Goal: Communication & Community: Share content

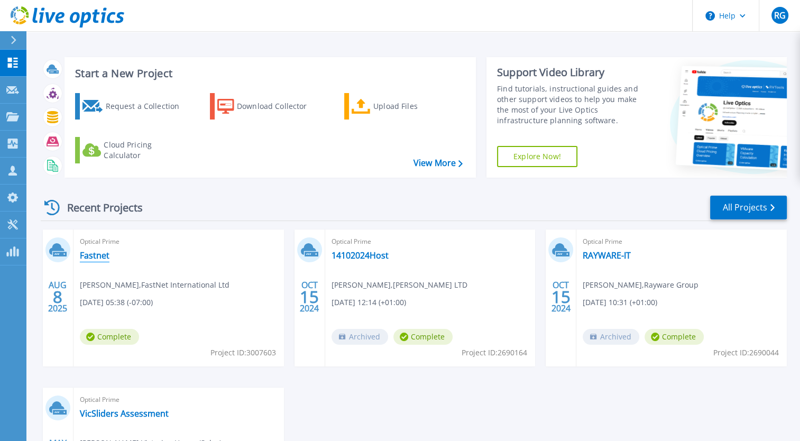
click at [90, 253] on link "Fastnet" at bounding box center [95, 255] width 30 height 11
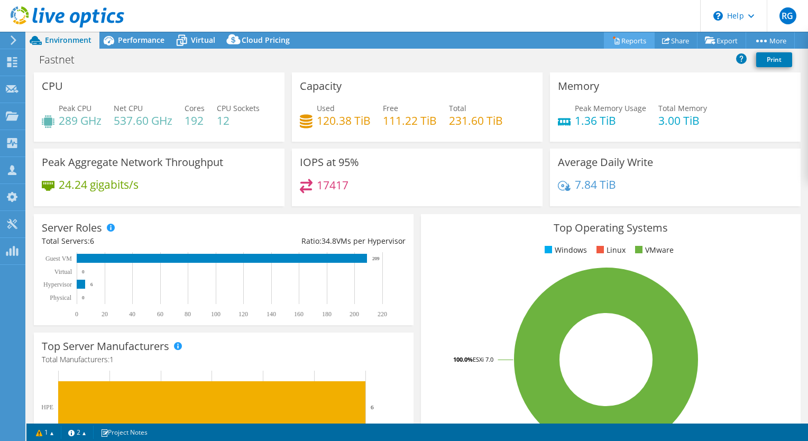
click at [635, 43] on link "Reports" at bounding box center [629, 40] width 51 height 16
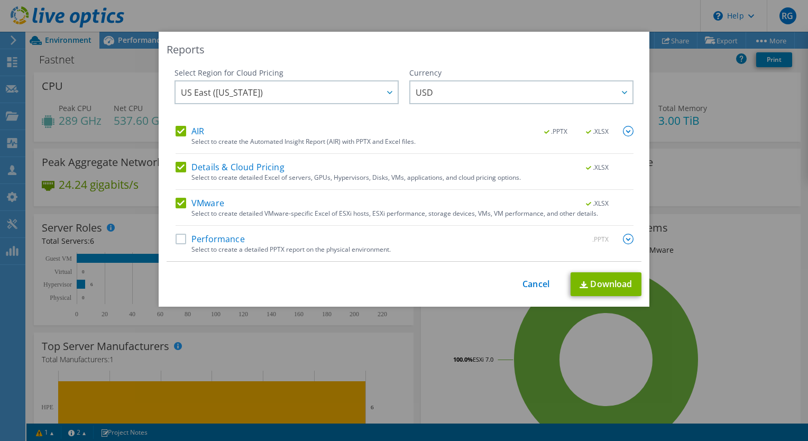
click at [541, 276] on div "This process may take a while, please wait... Cancel Download" at bounding box center [404, 284] width 475 height 24
click at [526, 283] on link "Cancel" at bounding box center [536, 284] width 27 height 10
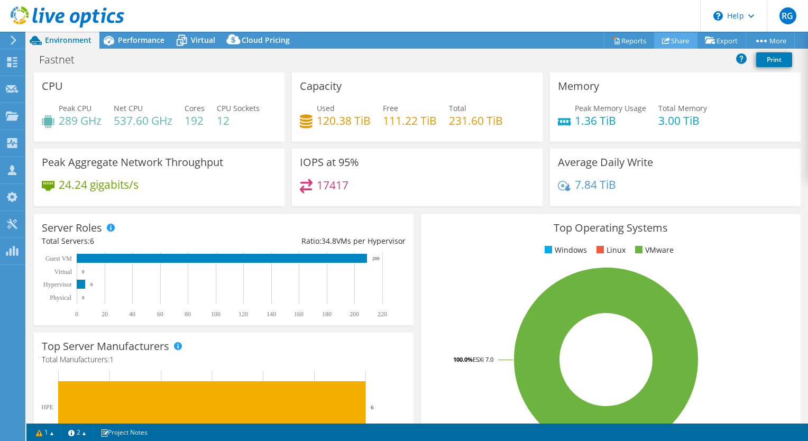
click at [664, 41] on link "Share" at bounding box center [675, 40] width 43 height 16
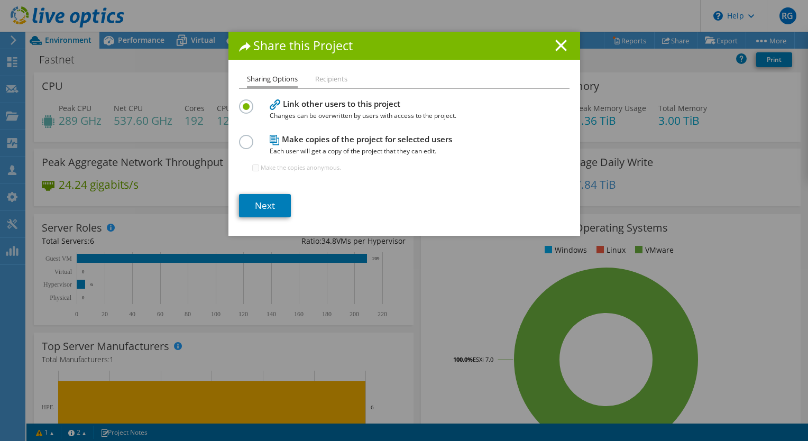
click at [241, 138] on label at bounding box center [248, 136] width 19 height 3
click at [0, 0] on input "radio" at bounding box center [0, 0] width 0 height 0
click at [274, 196] on link "Next" at bounding box center [265, 205] width 52 height 23
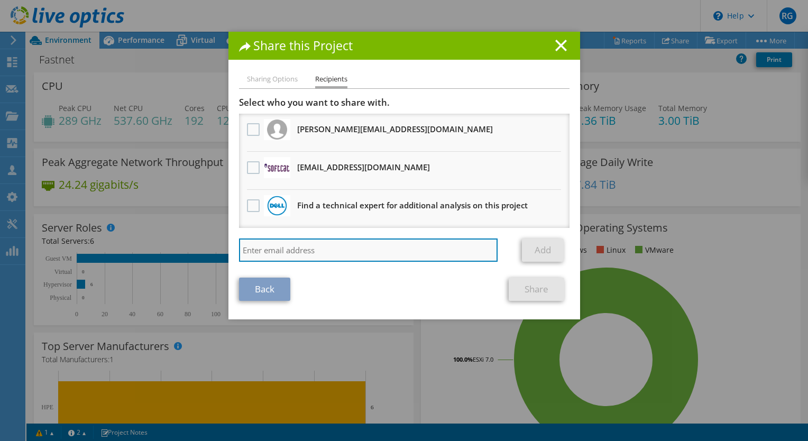
click at [294, 240] on input "search" at bounding box center [368, 250] width 259 height 23
paste input "jim.keeley@nutanix.com"
type input "jim.keeley@nutanix.com"
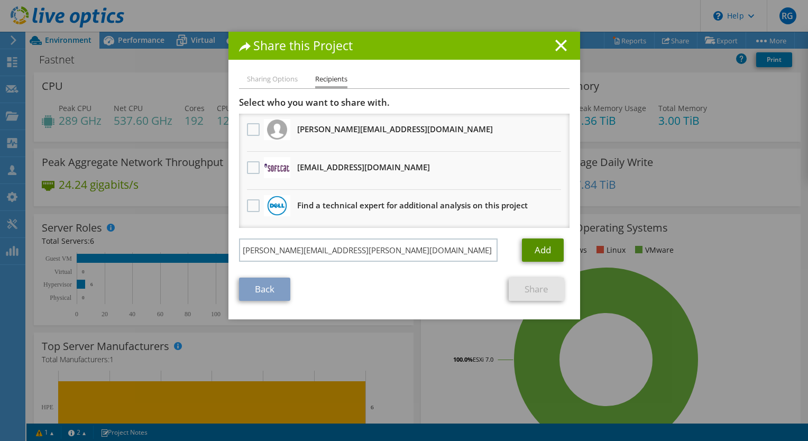
click at [541, 251] on link "Add" at bounding box center [543, 250] width 42 height 23
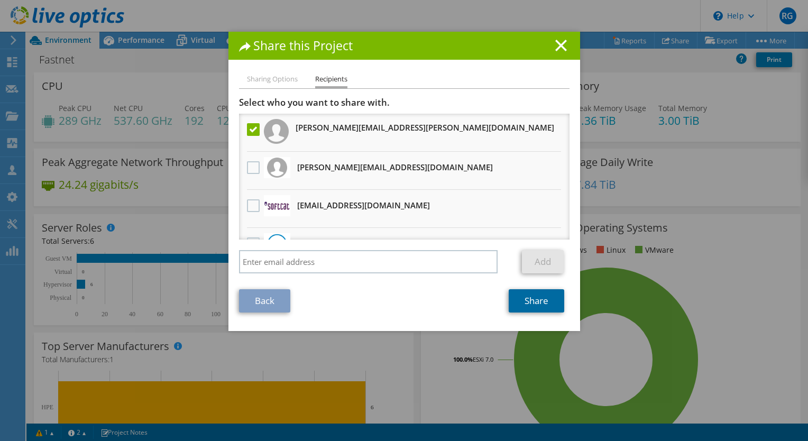
click at [535, 300] on link "Share" at bounding box center [537, 300] width 56 height 23
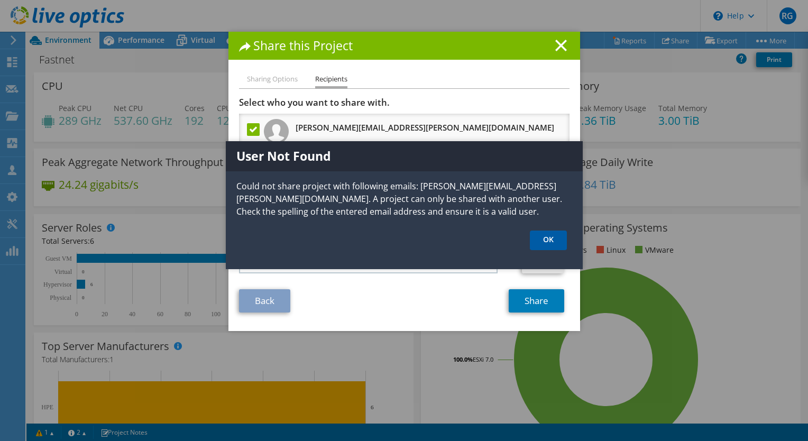
click at [553, 240] on link "OK" at bounding box center [548, 241] width 37 height 20
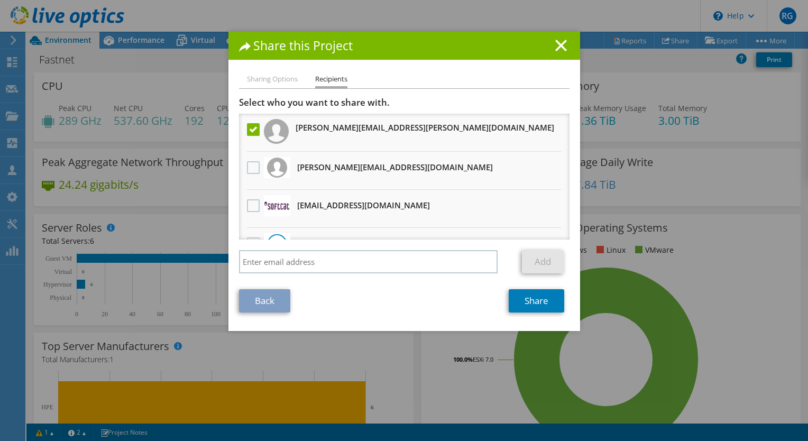
click at [251, 129] on label at bounding box center [254, 129] width 15 height 13
click at [0, 0] on input "checkbox" at bounding box center [0, 0] width 0 height 0
click at [258, 312] on div "Sharing Options Recipients Link other users to this project Changes can be over…" at bounding box center [404, 202] width 352 height 258
click at [261, 298] on link "Back" at bounding box center [264, 300] width 51 height 23
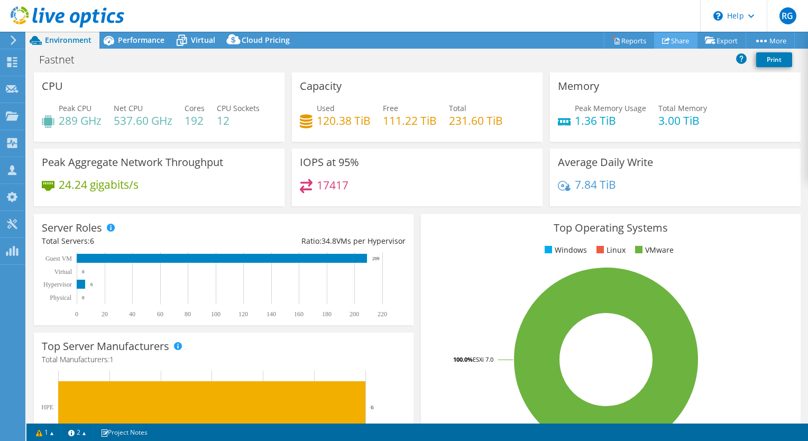
click at [676, 39] on link "Share" at bounding box center [675, 40] width 43 height 16
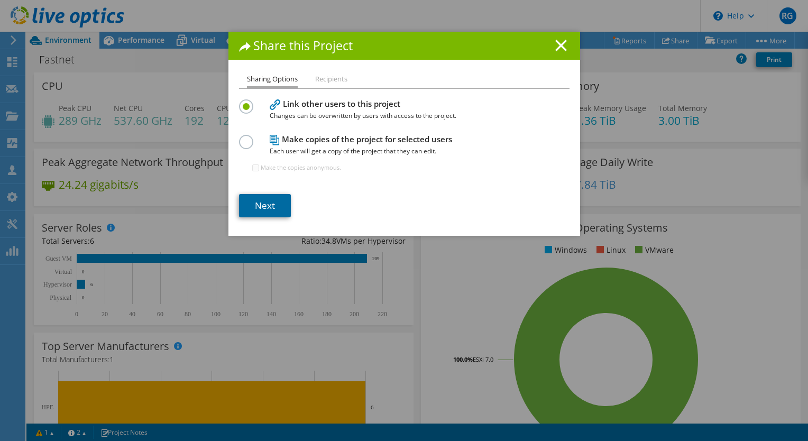
click at [269, 205] on link "Next" at bounding box center [265, 205] width 52 height 23
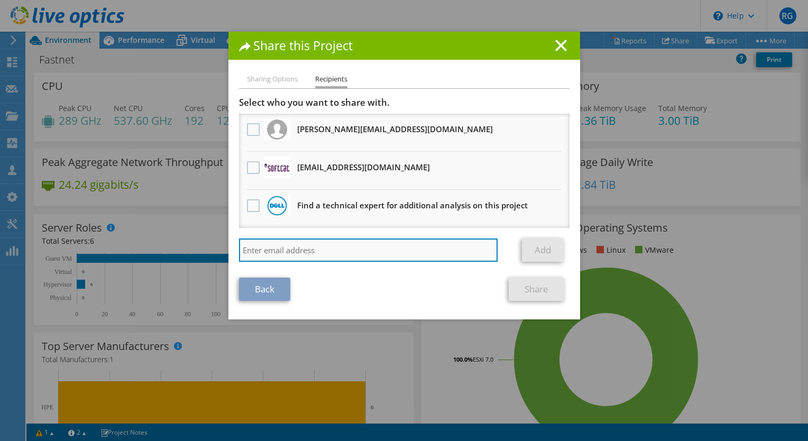
click at [337, 244] on input "search" at bounding box center [368, 250] width 259 height 23
paste input "jim.keeley@nutanix.com"
type input "jim.keeley@nutanix.com"
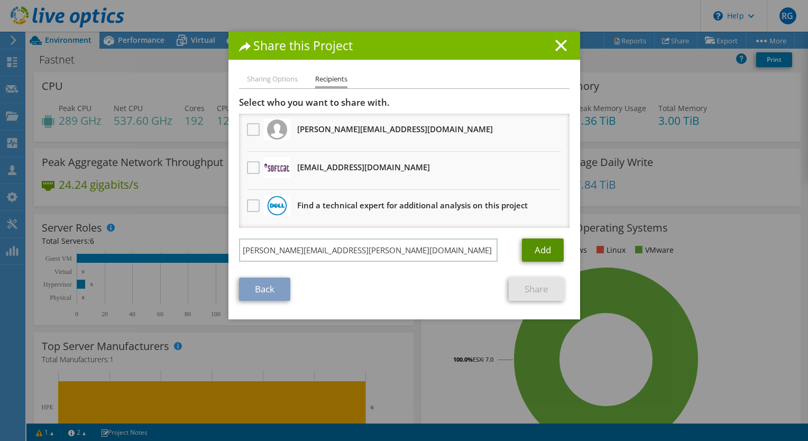
click at [536, 242] on link "Add" at bounding box center [543, 250] width 42 height 23
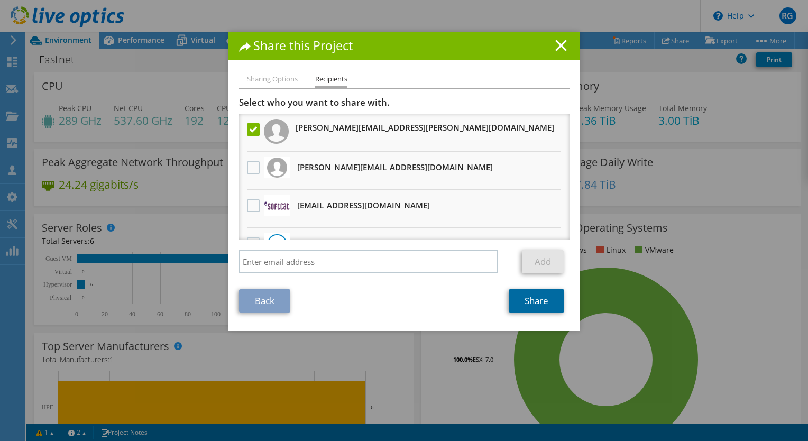
click at [533, 304] on link "Share" at bounding box center [537, 300] width 56 height 23
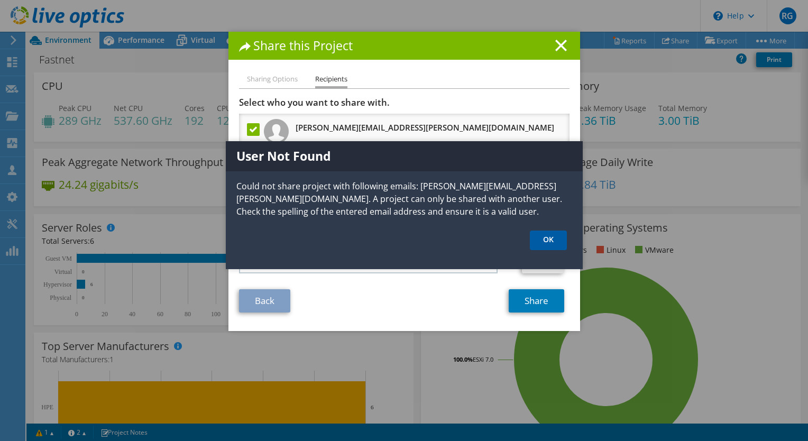
click at [558, 238] on link "OK" at bounding box center [548, 241] width 37 height 20
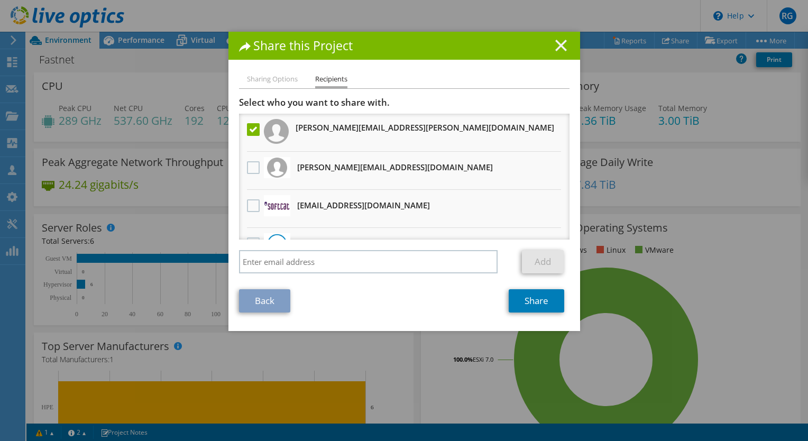
click at [555, 44] on icon at bounding box center [561, 46] width 12 height 12
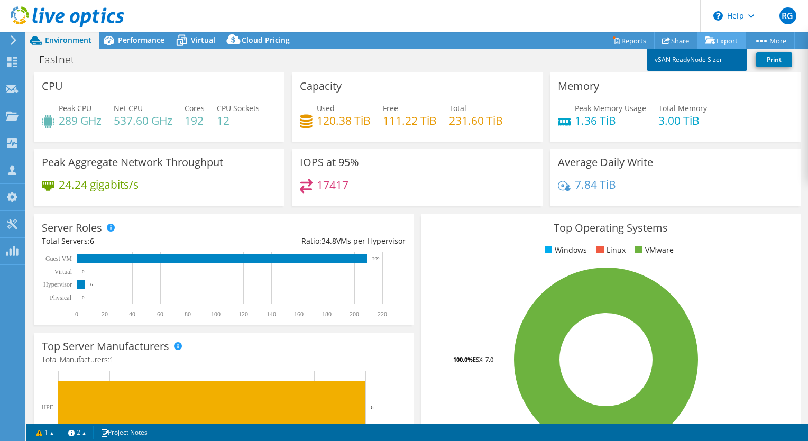
click at [702, 56] on link "vSAN ReadyNode Sizer" at bounding box center [697, 60] width 100 height 22
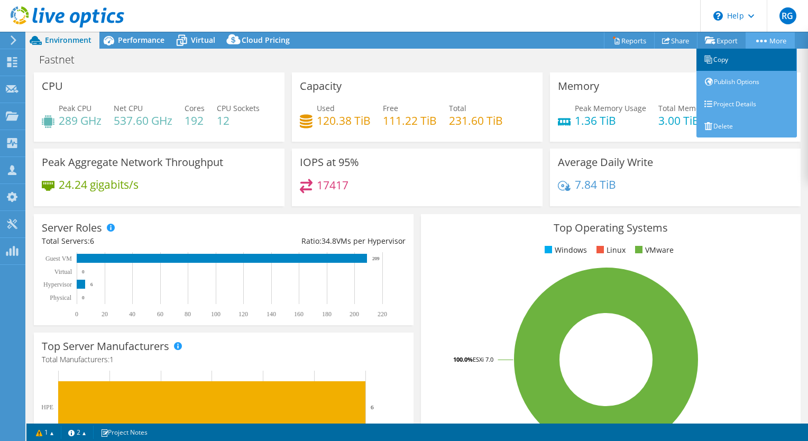
click at [732, 54] on link "Copy" at bounding box center [747, 60] width 100 height 22
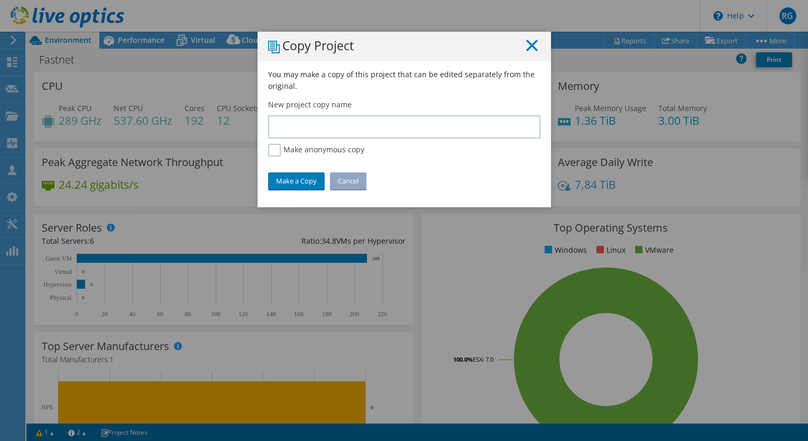
click at [526, 48] on icon at bounding box center [532, 46] width 12 height 12
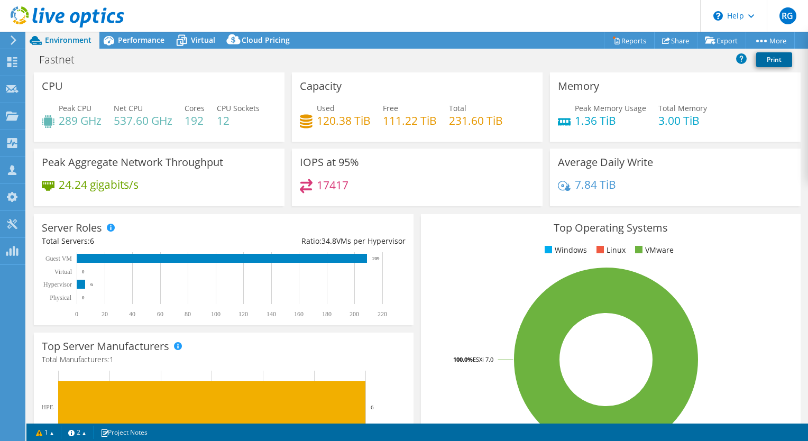
click at [766, 63] on link "Print" at bounding box center [774, 59] width 36 height 15
drag, startPoint x: 730, startPoint y: 79, endPoint x: 734, endPoint y: 38, distance: 40.9
click at [734, 38] on ul "Project Actions Reports Share Export vSAN ReadyNode Sizer" at bounding box center [695, 40] width 199 height 17
click at [662, 42] on icon at bounding box center [666, 40] width 8 height 8
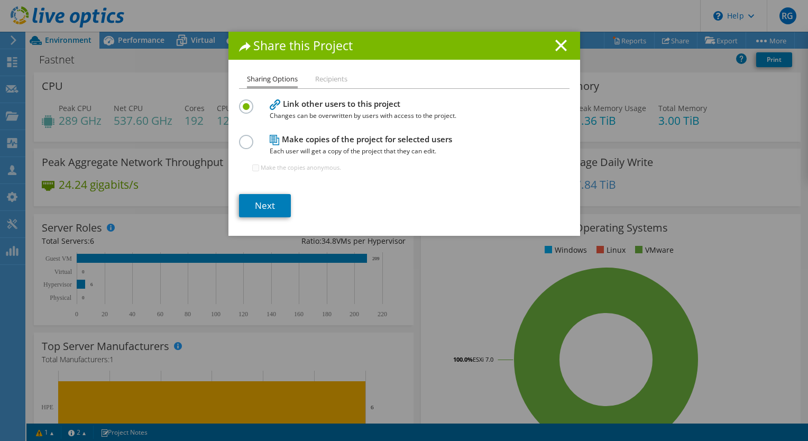
click at [335, 72] on div "Share this Project Sharing Options Recipients Link other users to this project …" at bounding box center [404, 134] width 352 height 204
click at [247, 138] on label at bounding box center [248, 136] width 19 height 3
click at [0, 0] on input "radio" at bounding box center [0, 0] width 0 height 0
click at [262, 208] on link "Next" at bounding box center [265, 205] width 52 height 23
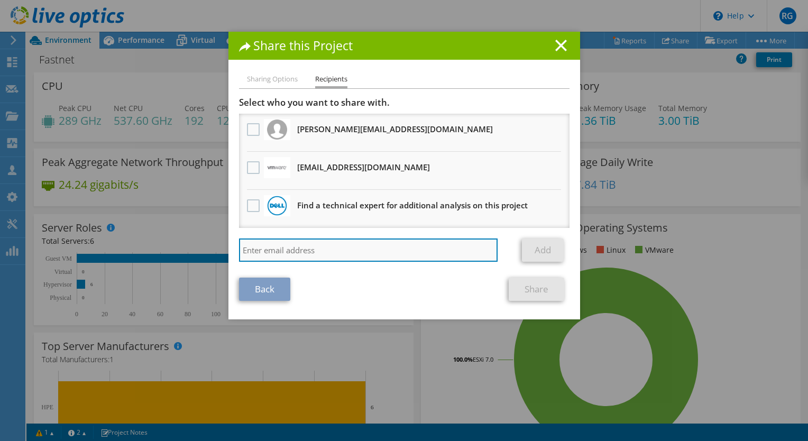
click at [375, 242] on input "search" at bounding box center [368, 250] width 259 height 23
paste input "jim.keeley@nutanix.com"
type input "jim.keeley@nutanix.com"
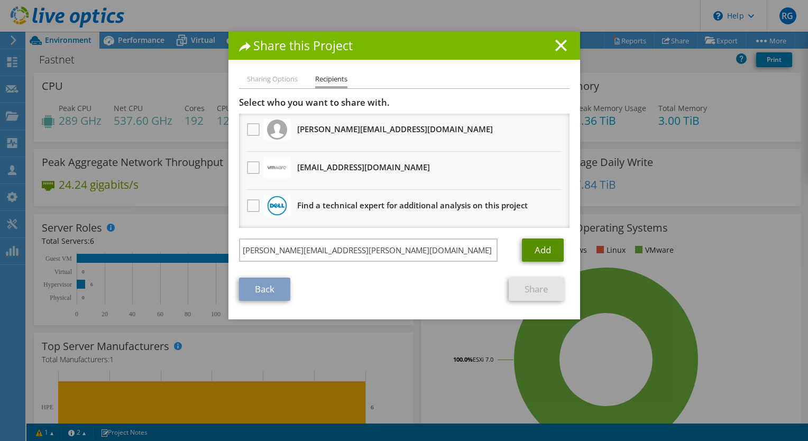
click at [536, 249] on link "Add" at bounding box center [543, 250] width 42 height 23
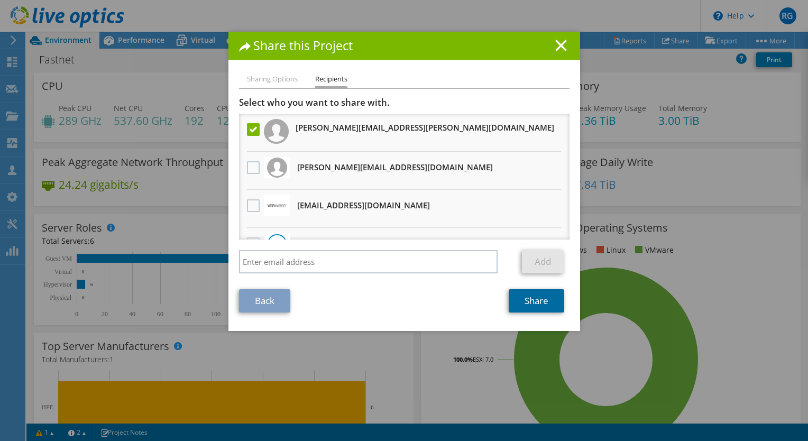
click at [534, 305] on link "Share" at bounding box center [537, 300] width 56 height 23
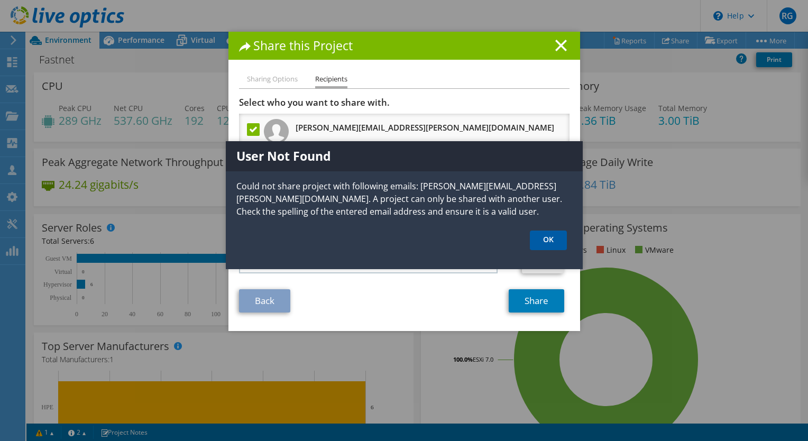
click at [542, 241] on link "OK" at bounding box center [548, 241] width 37 height 20
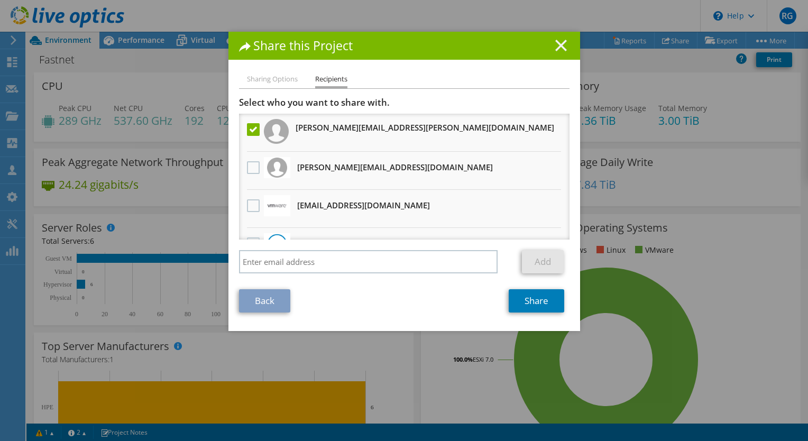
click at [556, 47] on line at bounding box center [561, 45] width 11 height 11
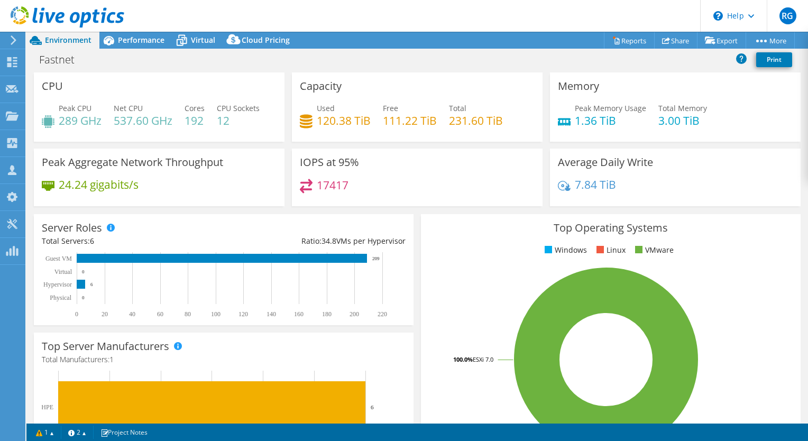
click at [522, 65] on div "Fastnet Print" at bounding box center [417, 60] width 782 height 20
click at [675, 39] on link "Share" at bounding box center [675, 40] width 43 height 16
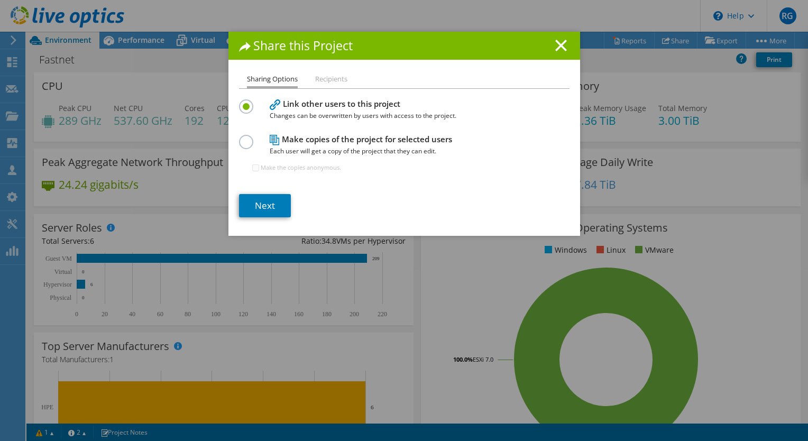
click at [270, 110] on icon at bounding box center [275, 104] width 11 height 11
click at [247, 138] on label at bounding box center [248, 136] width 19 height 3
click at [0, 0] on input "radio" at bounding box center [0, 0] width 0 height 0
click at [258, 206] on link "Next" at bounding box center [265, 205] width 52 height 23
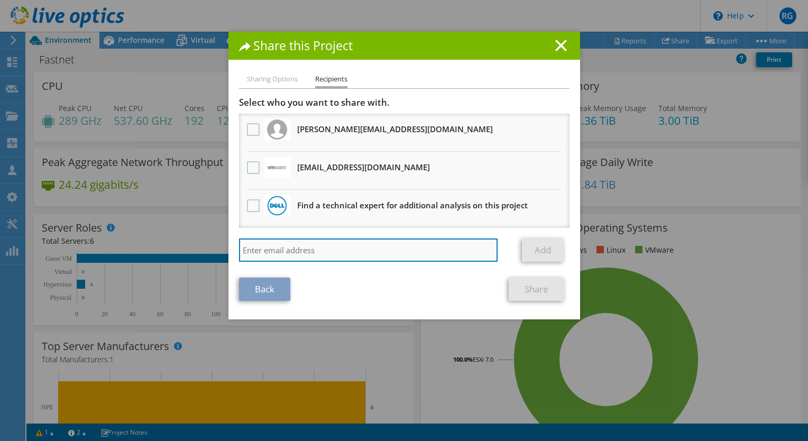
click at [313, 256] on input "search" at bounding box center [368, 250] width 259 height 23
type input "reesgo@softcat.com"
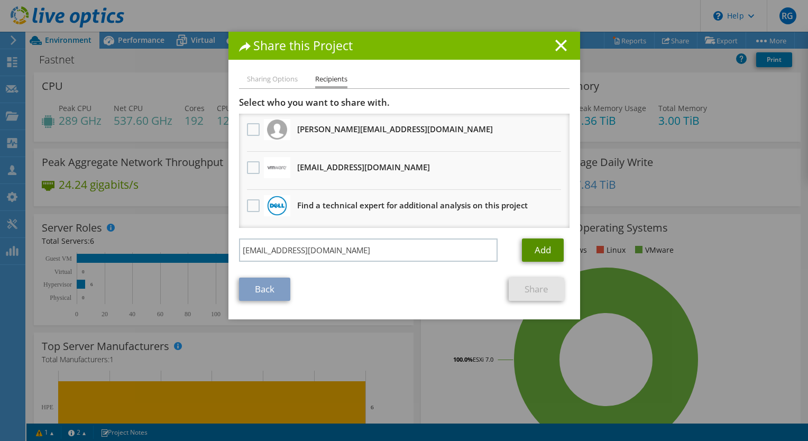
click at [529, 253] on link "Add" at bounding box center [543, 250] width 42 height 23
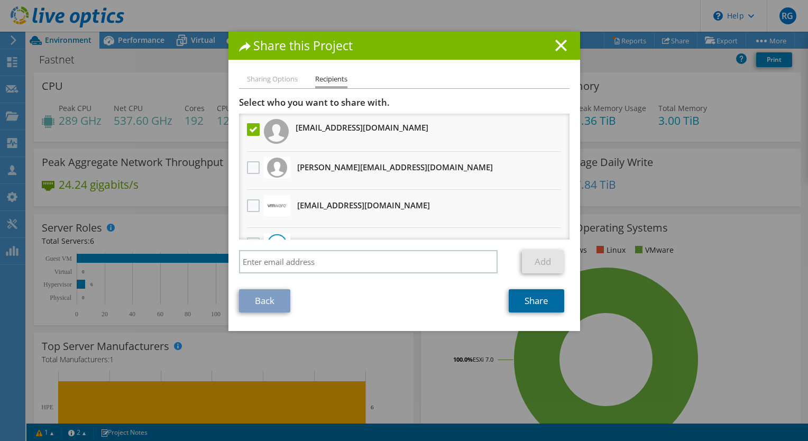
click at [519, 297] on link "Share" at bounding box center [537, 300] width 56 height 23
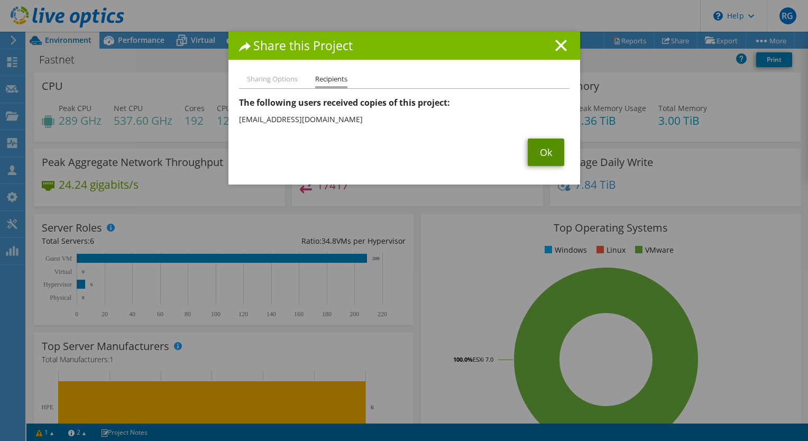
click at [541, 153] on link "Ok" at bounding box center [546, 153] width 36 height 28
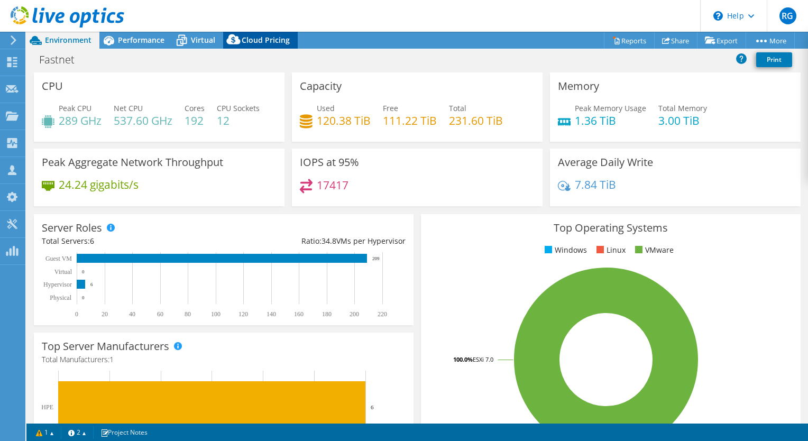
click at [273, 34] on div "Cloud Pricing" at bounding box center [260, 40] width 75 height 17
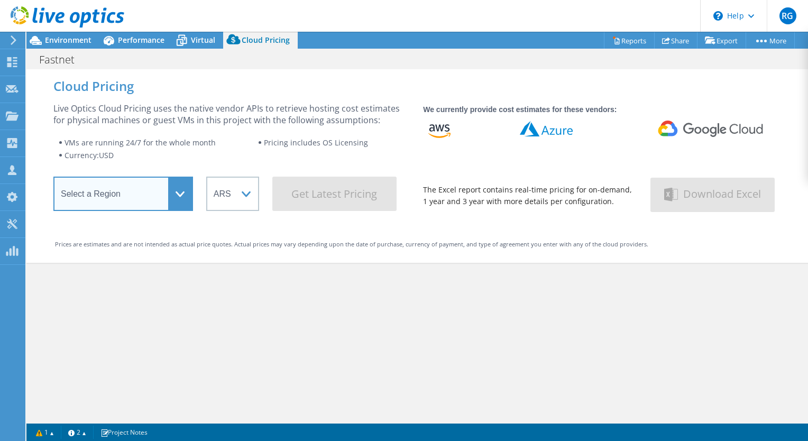
click at [158, 203] on select "Select a Region Asia Pacific (Hong Kong) Asia Pacific (Mumbai) Asia Pacific (Se…" at bounding box center [123, 194] width 140 height 34
select select "EULondon"
click at [53, 180] on select "Select a Region Asia Pacific (Hong Kong) Asia Pacific (Mumbai) Asia Pacific (Se…" at bounding box center [123, 194] width 140 height 34
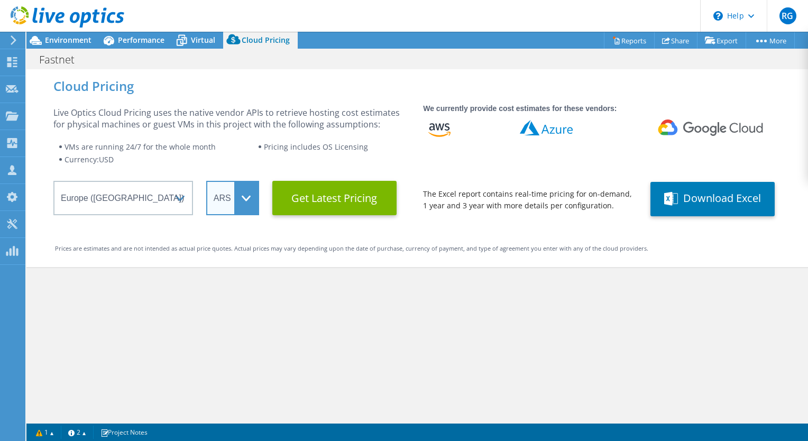
click at [248, 191] on select "ARS AUD BRL CAD CHF CLP CNY DKK EUR GBP HKD HUF INR JPY MXN MYR NOK NZD PEN SEK…" at bounding box center [232, 198] width 53 height 34
click at [206, 181] on select "ARS AUD BRL CAD CHF CLP CNY DKK EUR GBP HKD HUF INR JPY MXN MYR NOK NZD PEN SEK…" at bounding box center [232, 198] width 53 height 34
click at [321, 221] on div "Cloud Pricing Live Optics Cloud Pricing uses the native vendor APIs to retrieve…" at bounding box center [417, 168] width 782 height 198
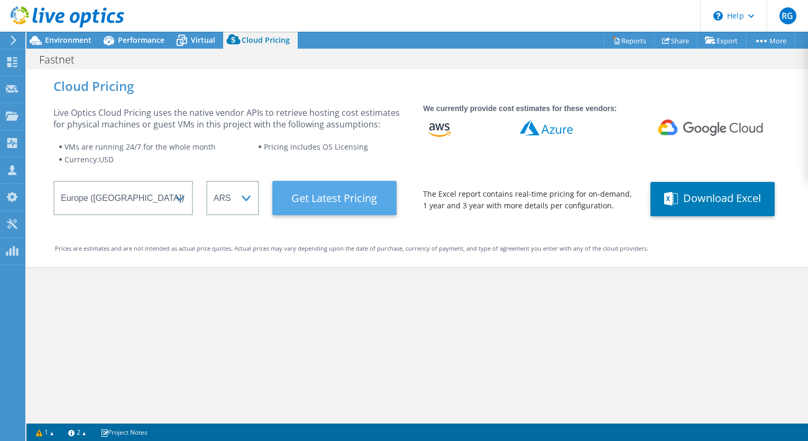
click at [332, 210] on Latest "Get Latest Pricing" at bounding box center [334, 198] width 124 height 34
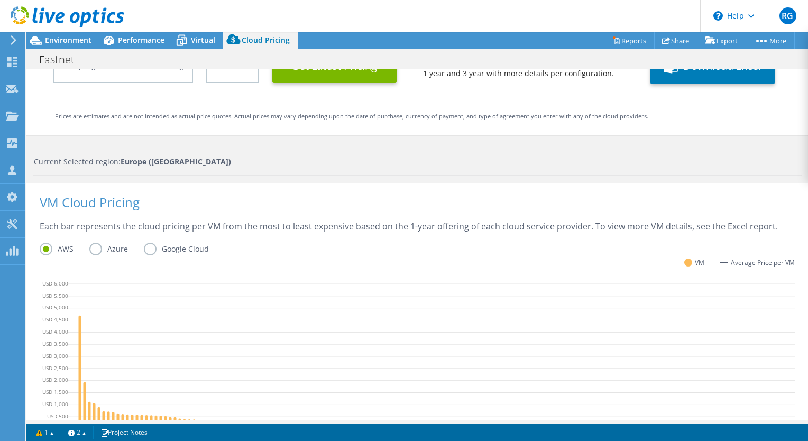
scroll to position [136, 0]
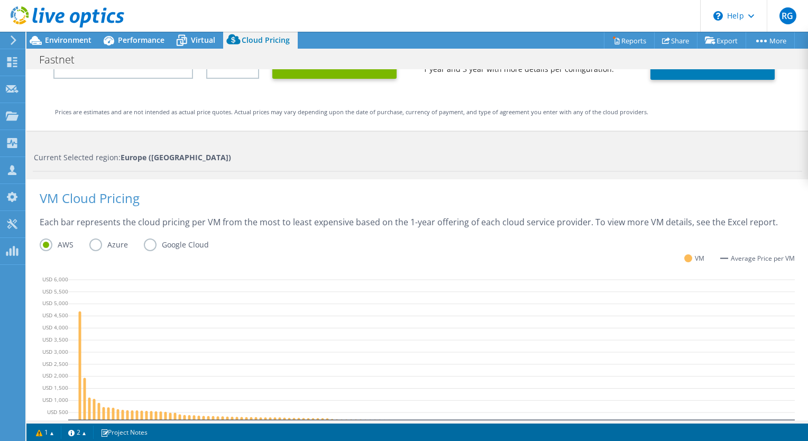
click at [96, 244] on label "Azure" at bounding box center [116, 245] width 54 height 13
click at [0, 0] on input "Azure" at bounding box center [0, 0] width 0 height 0
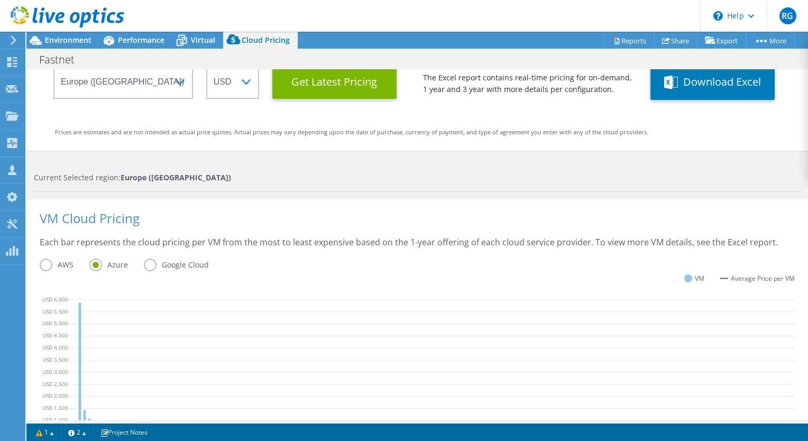
scroll to position [0, 0]
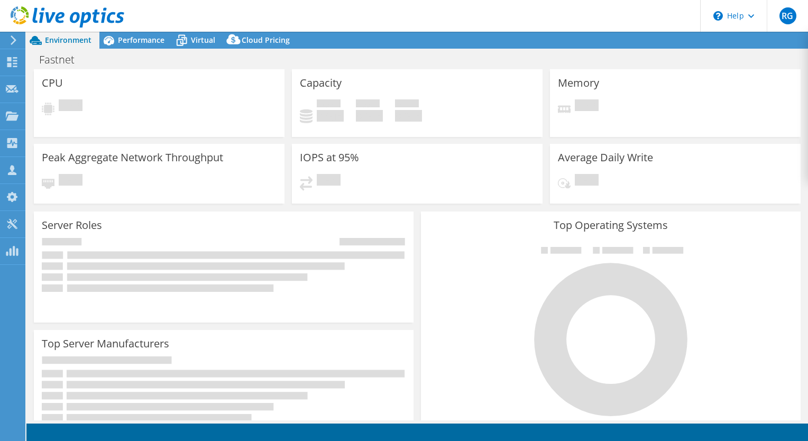
select select "USD"
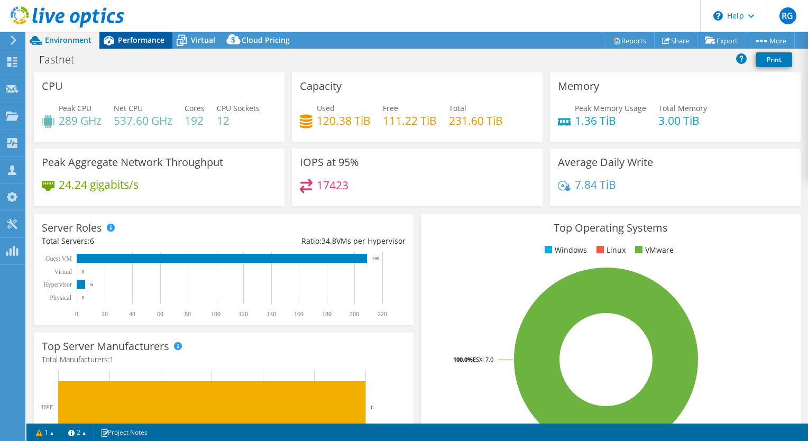
click at [162, 42] on span "Performance" at bounding box center [141, 40] width 47 height 10
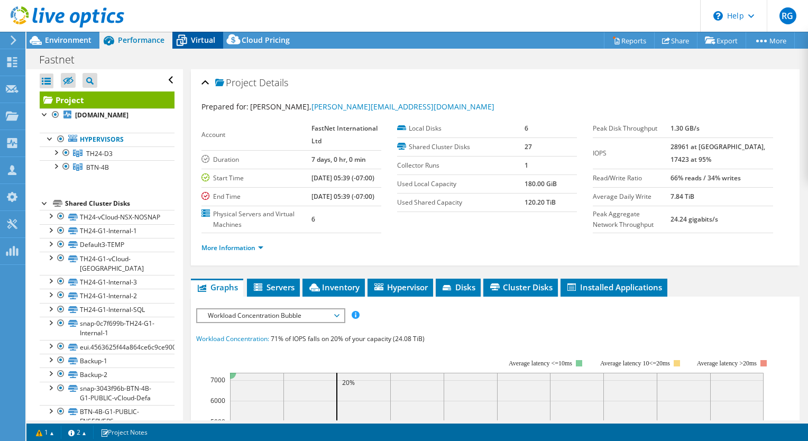
click at [199, 42] on span "Virtual" at bounding box center [203, 40] width 24 height 10
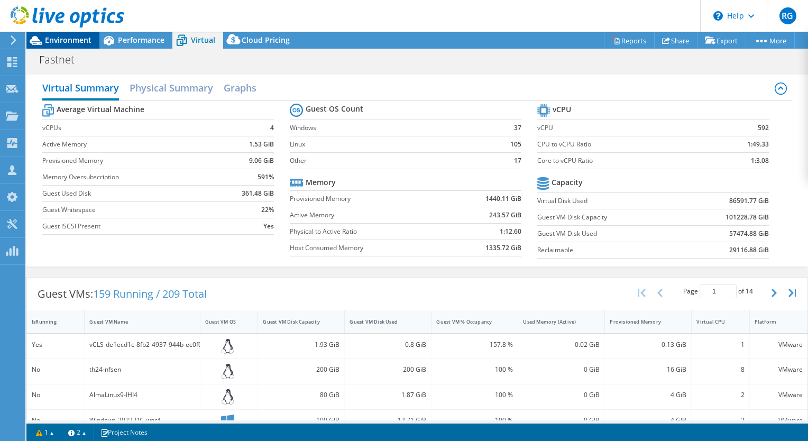
click at [85, 43] on span "Environment" at bounding box center [68, 40] width 47 height 10
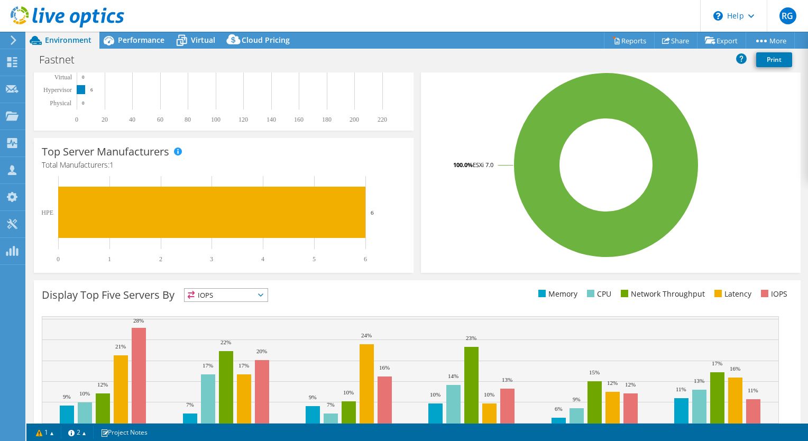
scroll to position [264, 0]
